Goal: Task Accomplishment & Management: Manage account settings

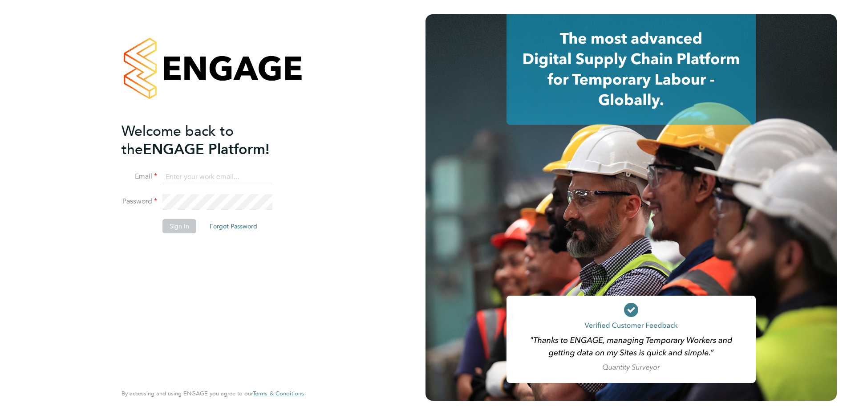
type input "Kerry.Cattle@ncclondon.ac.uk"
click at [178, 230] on button "Sign In" at bounding box center [179, 226] width 34 height 14
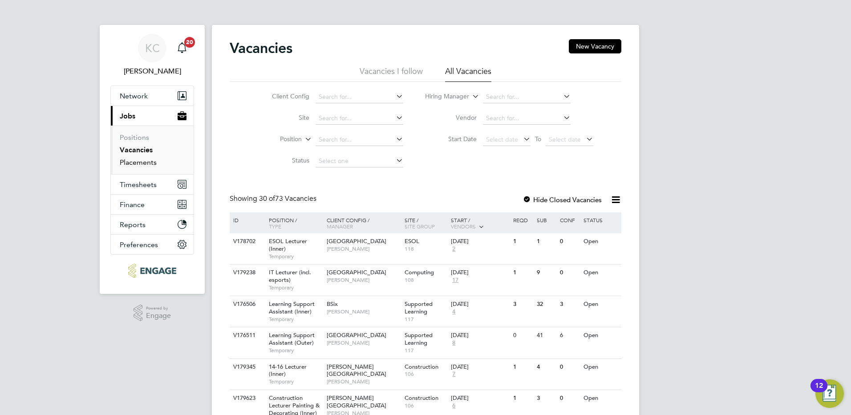
click at [145, 163] on link "Placements" at bounding box center [138, 162] width 37 height 8
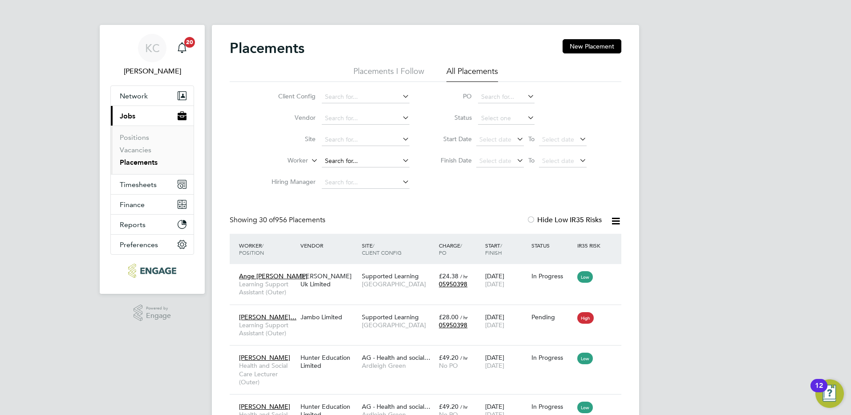
click at [364, 160] on input at bounding box center [366, 161] width 88 height 12
click at [346, 170] on li "[PERSON_NAME]" at bounding box center [365, 173] width 89 height 12
type input "[PERSON_NAME]"
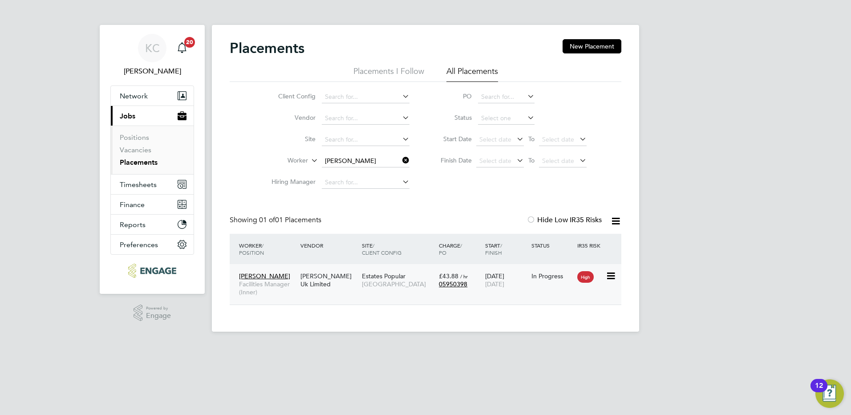
click at [315, 276] on div "[PERSON_NAME] Uk Limited" at bounding box center [328, 279] width 61 height 25
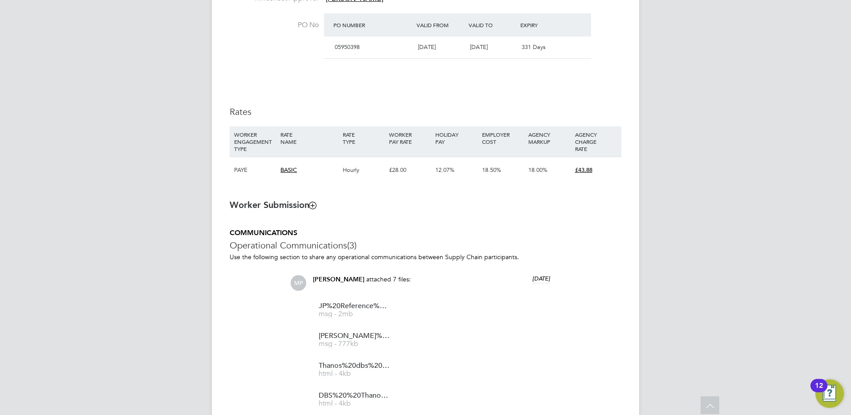
scroll to position [712, 0]
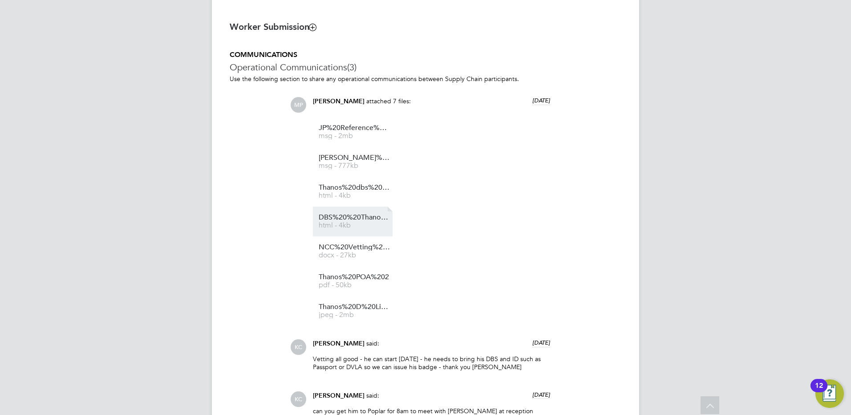
click at [359, 226] on span "html - 4kb" at bounding box center [354, 225] width 71 height 7
click at [345, 255] on span "docx - 27kb" at bounding box center [354, 255] width 71 height 7
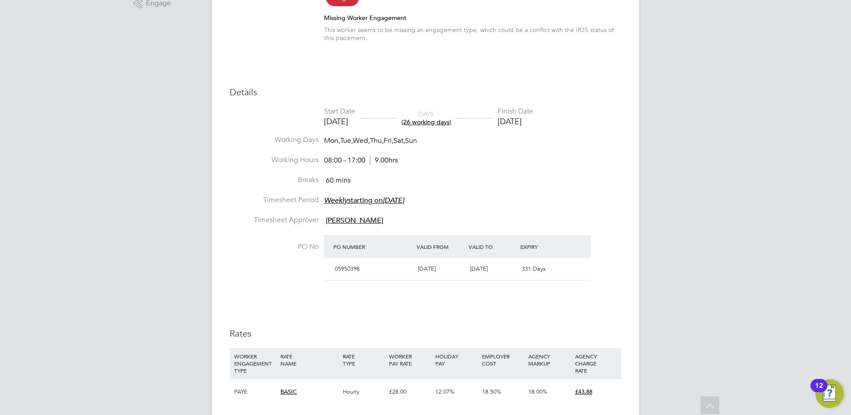
scroll to position [312, 0]
